Goal: Task Accomplishment & Management: Manage account settings

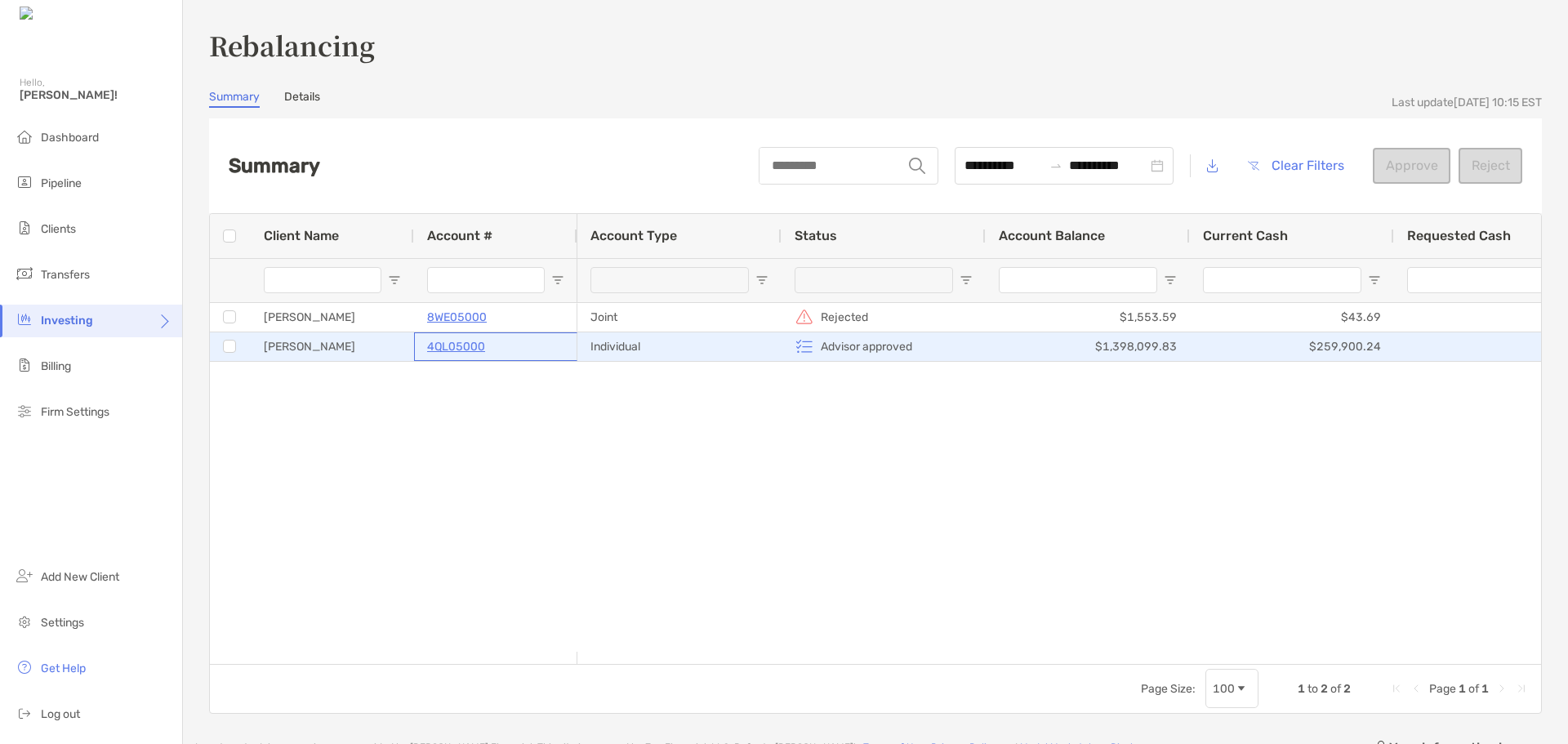
click at [457, 346] on p "4QL05000" at bounding box center [456, 347] width 58 height 20
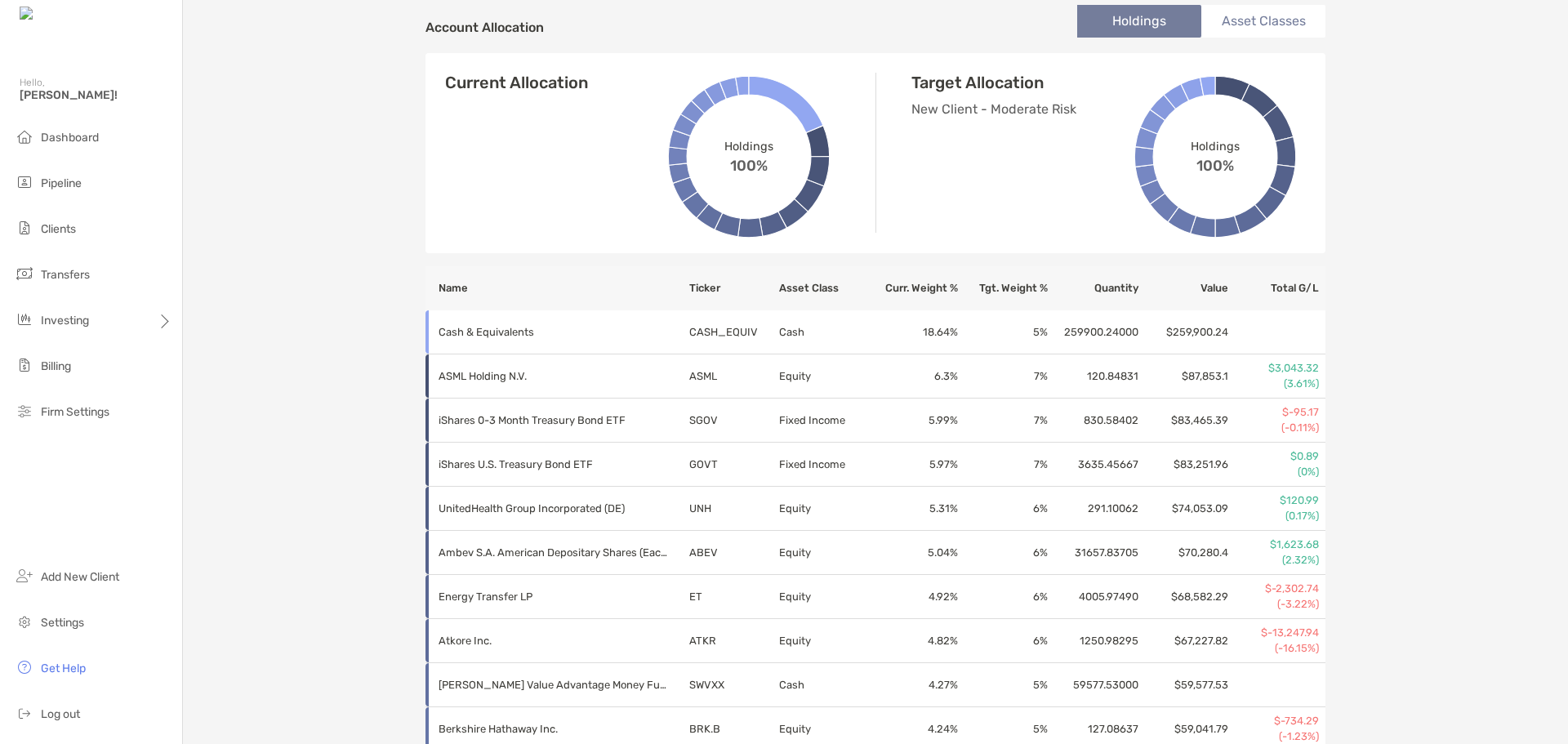
scroll to position [490, 0]
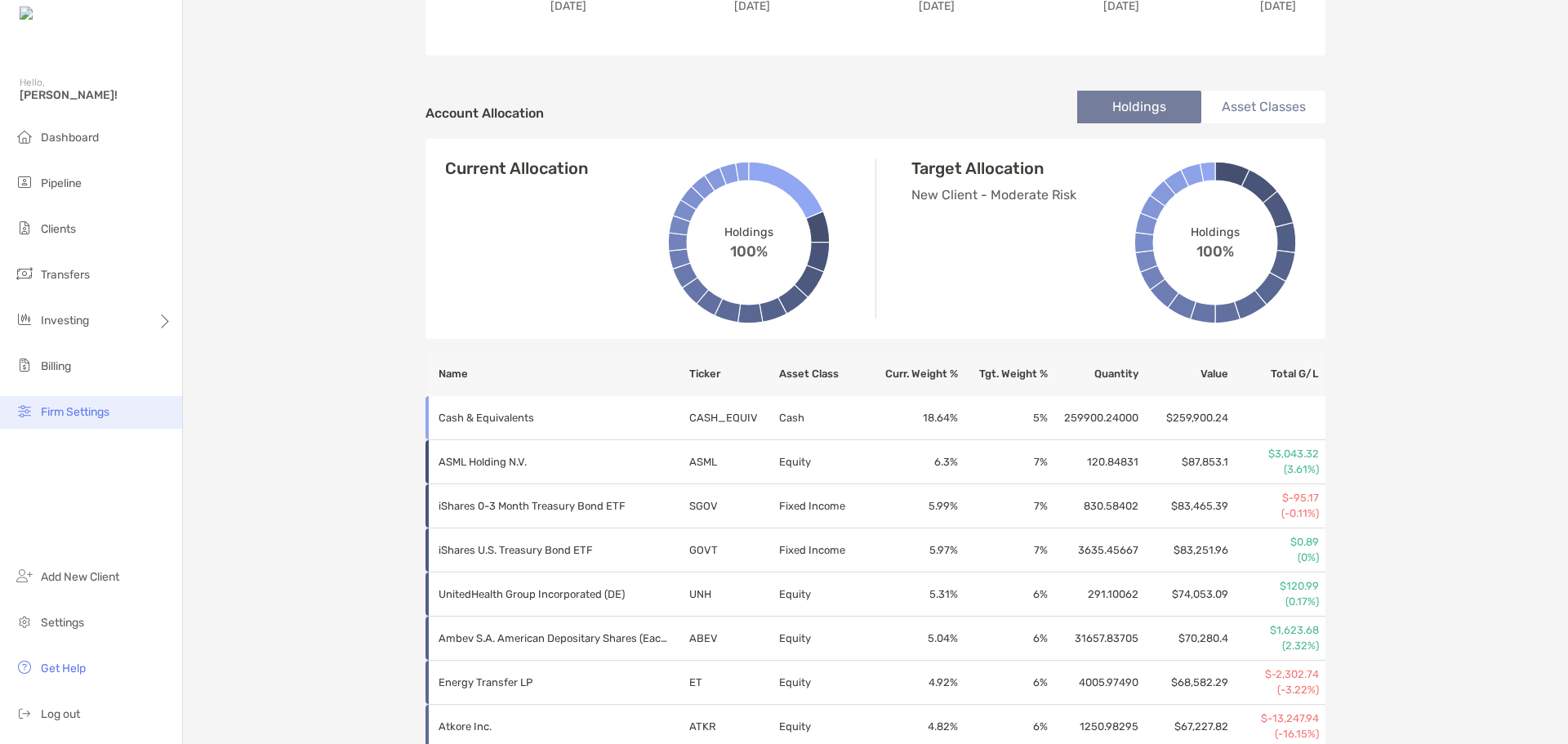
click at [92, 417] on span "Firm Settings" at bounding box center [75, 412] width 69 height 14
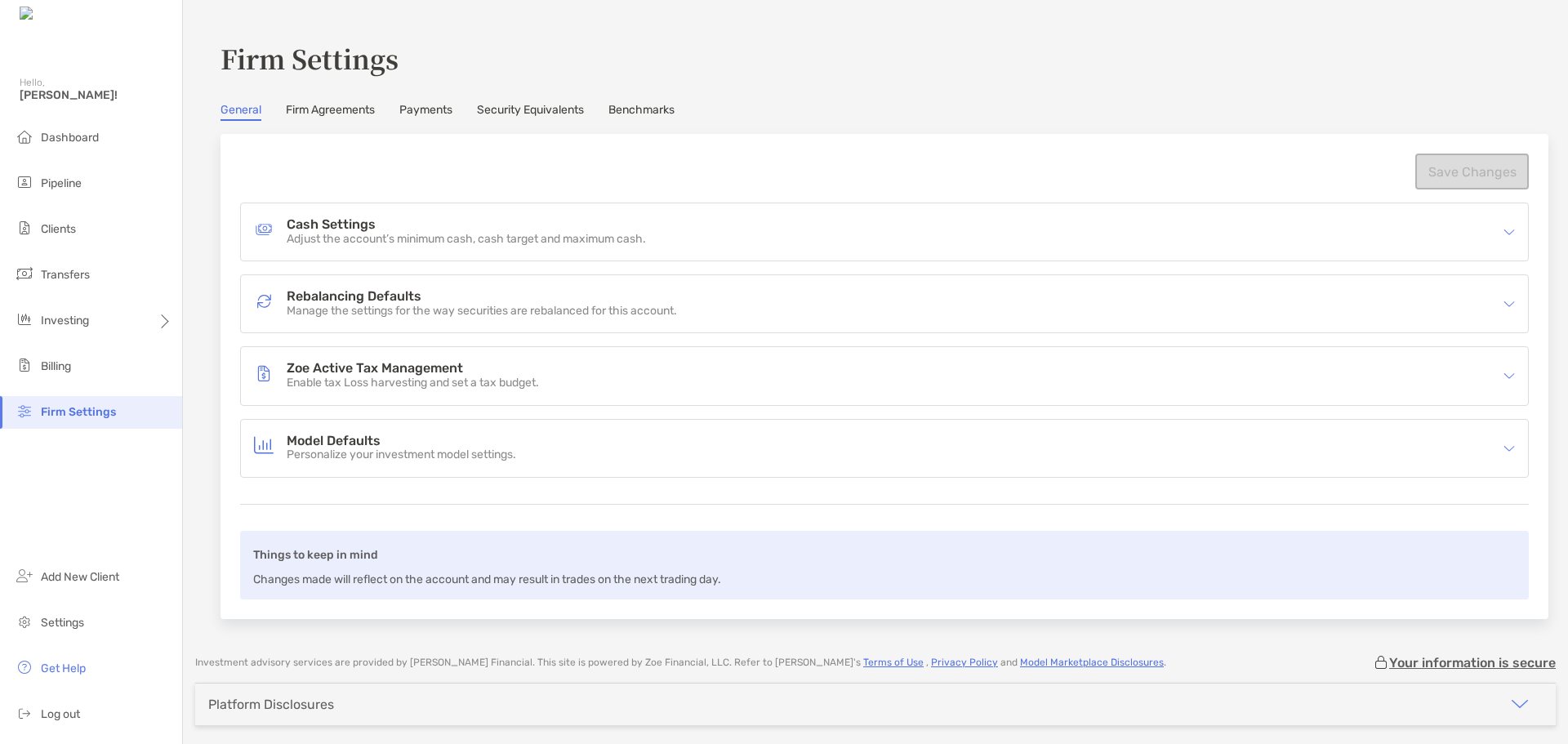
click at [423, 114] on link "Payments" at bounding box center [425, 112] width 53 height 18
